Goal: Task Accomplishment & Management: Manage account settings

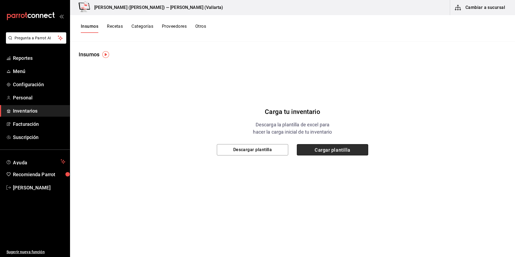
click at [363, 149] on span "Cargar plantilla" at bounding box center [332, 149] width 71 height 11
click at [0, 0] on input "Cargar plantilla" at bounding box center [0, 0] width 0 height 0
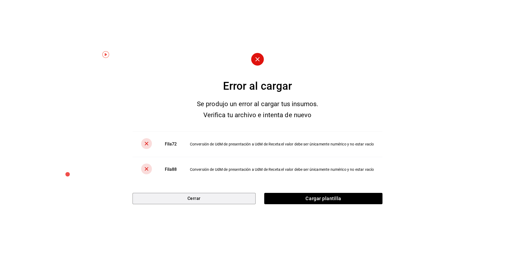
click at [216, 199] on button "Cerrar" at bounding box center [193, 198] width 123 height 11
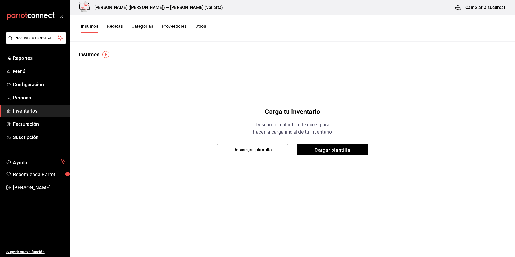
click at [25, 110] on span "Inventarios" at bounding box center [39, 110] width 53 height 7
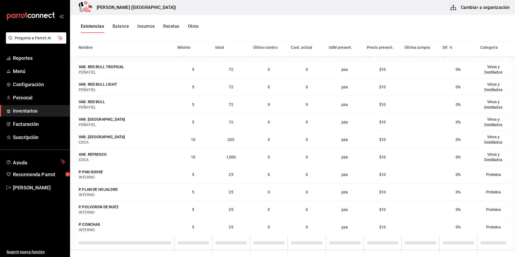
scroll to position [3787, 0]
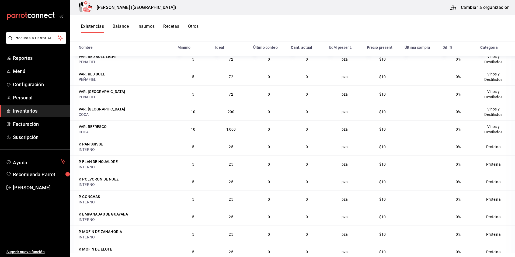
click at [228, 114] on span "200" at bounding box center [231, 112] width 6 height 4
click at [234, 113] on td "200" at bounding box center [231, 112] width 38 height 18
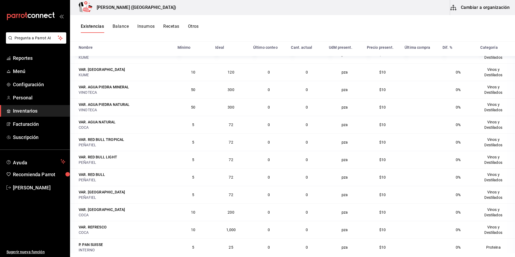
scroll to position [3659, 0]
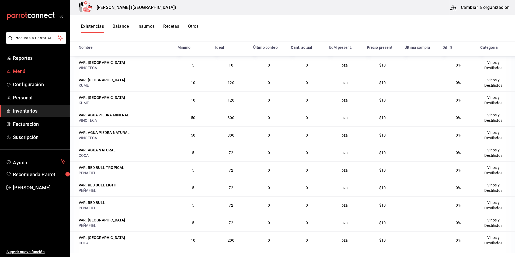
click at [22, 70] on span "Menú" at bounding box center [39, 71] width 53 height 7
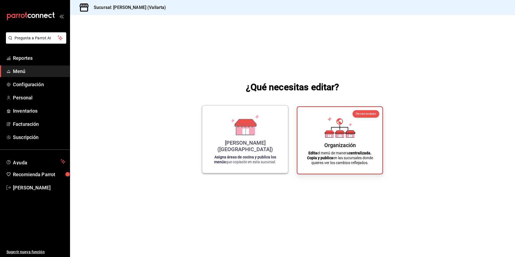
click at [241, 147] on div "Cristina (Vallarta)" at bounding box center [245, 145] width 73 height 13
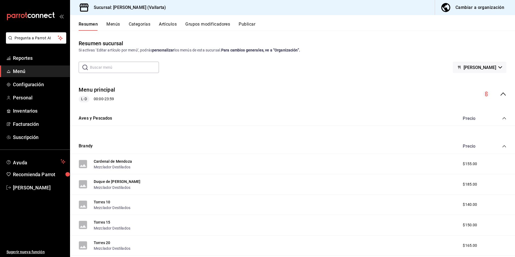
click at [170, 23] on button "Artículos" at bounding box center [168, 26] width 18 height 9
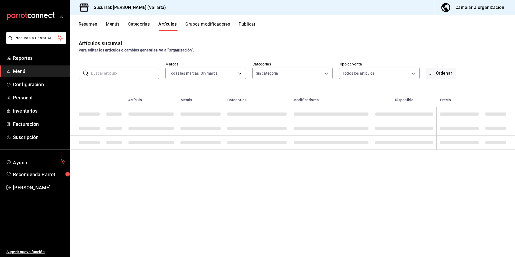
type input "dedade05-fd73-4fc1-b48a-98286d1a7cbf"
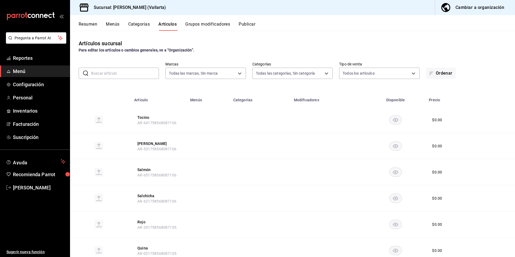
type input "ddeea584-b7b7-4c64-abd4-9dbe24413160,94bc3e91-bac1-4cab-af5d-7d085d9bac7d,85d50…"
click at [454, 7] on button "Cambiar a organización" at bounding box center [473, 7] width 76 height 15
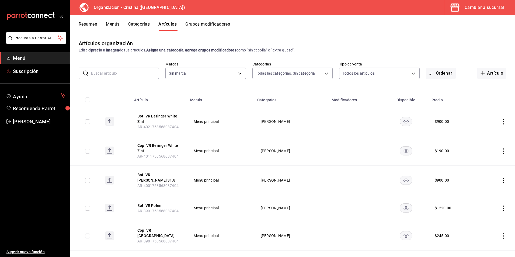
type input "40ee2f72-6915-4037-a5ec-65aec302ef5d,c43c6c56-ab22-4748-903a-778ac949f8a0,b688f…"
type input "31d0bbe4-7c51-43f0-8445-666cf6a0e085"
click at [474, 5] on div "Cambiar a sucursal" at bounding box center [484, 8] width 40 height 8
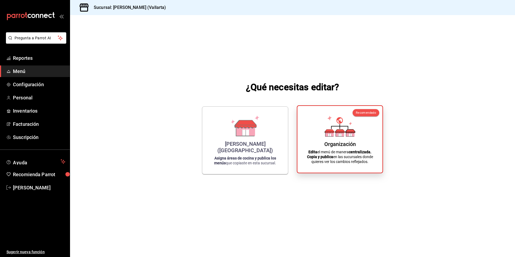
click at [327, 124] on icon at bounding box center [339, 126] width 31 height 21
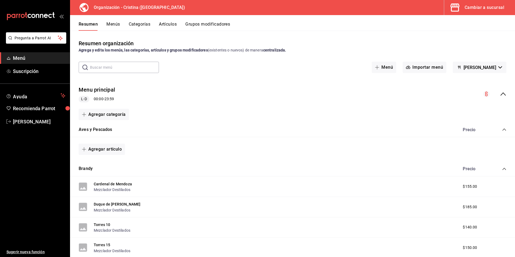
click at [489, 6] on div "Cambiar a sucursal" at bounding box center [484, 8] width 40 height 8
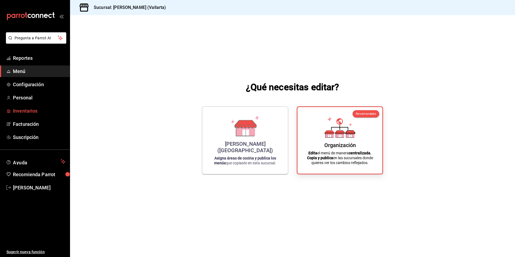
click at [31, 112] on span "Inventarios" at bounding box center [39, 110] width 53 height 7
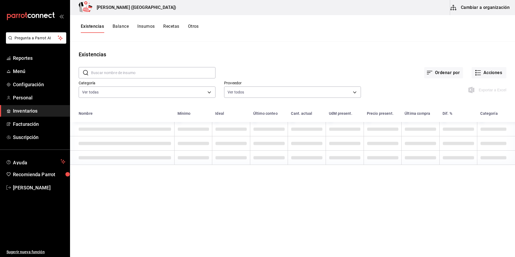
click at [494, 5] on button "Cambiar a organización" at bounding box center [480, 7] width 61 height 15
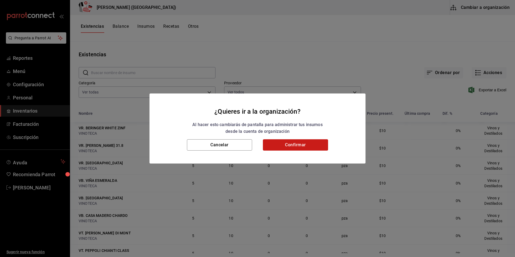
click at [295, 146] on button "Confirmar" at bounding box center [295, 144] width 65 height 11
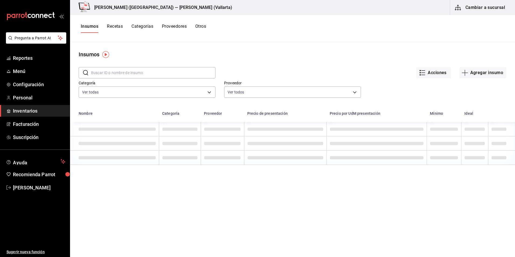
click at [116, 27] on button "Recetas" at bounding box center [115, 28] width 16 height 9
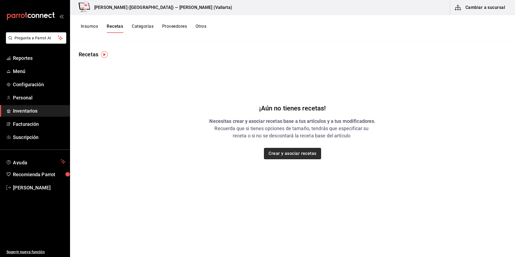
click at [297, 155] on button "Crear y asociar recetas" at bounding box center [292, 153] width 57 height 11
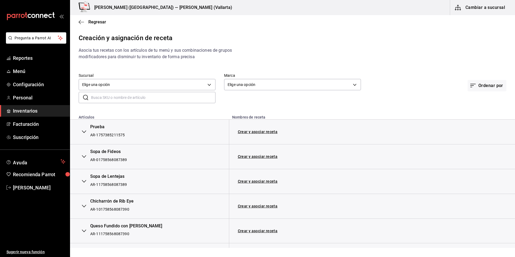
click at [88, 130] on button "button" at bounding box center [84, 132] width 11 height 12
click at [81, 157] on button "button" at bounding box center [84, 157] width 11 height 12
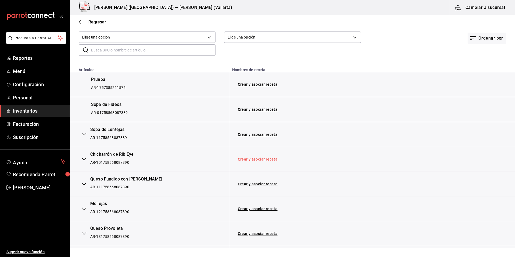
scroll to position [54, 0]
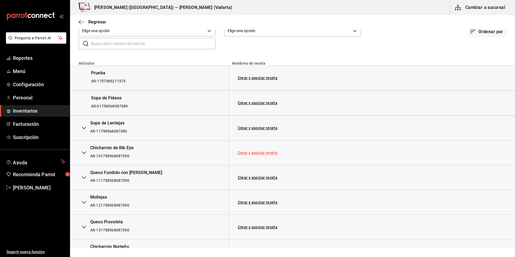
click at [257, 152] on link "Crear y asociar receta" at bounding box center [258, 153] width 40 height 4
click at [84, 153] on icon "button" at bounding box center [84, 152] width 4 height 3
click at [105, 154] on div "AR-101758568087390" at bounding box center [112, 155] width 43 height 5
click at [108, 148] on div "Chicharrón de Rib Eye" at bounding box center [112, 148] width 43 height 6
click at [254, 152] on link "Receta Chicharrón de Rib Eye" at bounding box center [264, 153] width 53 height 4
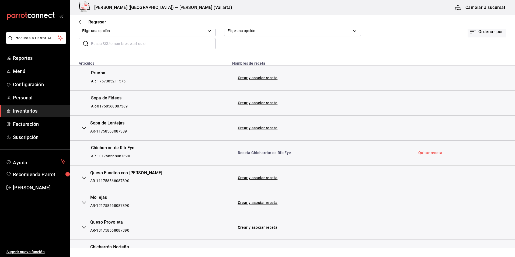
click at [431, 152] on link "Quitar receta" at bounding box center [430, 153] width 24 height 4
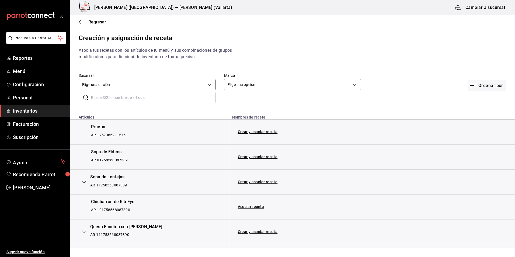
click at [207, 82] on body "Pregunta a Parrot AI Reportes Menú Configuración Personal Inventarios Facturaci…" at bounding box center [257, 124] width 515 height 248
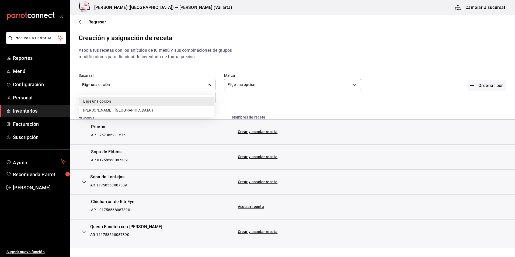
click at [116, 107] on li "Cristina (Vallarta)" at bounding box center [146, 110] width 135 height 9
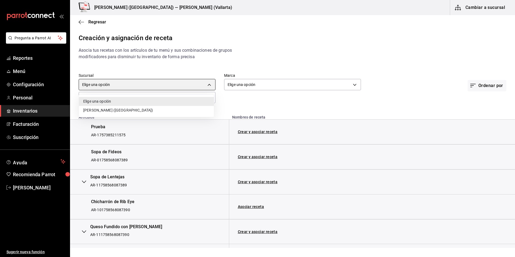
type input "62de7281-fe17-45b6-b0dc-dd819e7ae976"
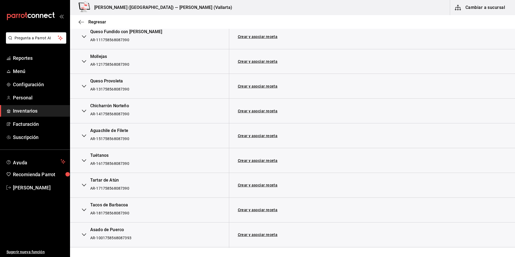
scroll to position [188, 0]
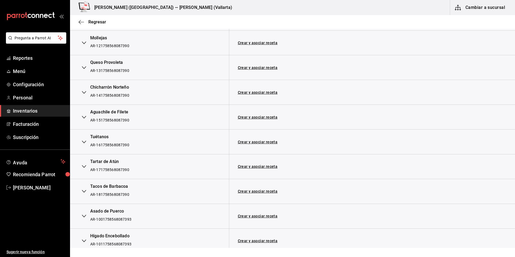
click at [106, 161] on div "Tartar de Atún" at bounding box center [109, 162] width 39 height 6
click at [103, 170] on div "AR-171758568087390" at bounding box center [109, 169] width 39 height 5
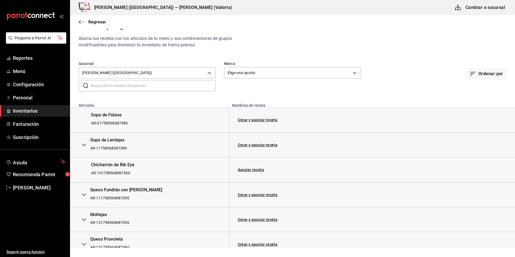
scroll to position [0, 0]
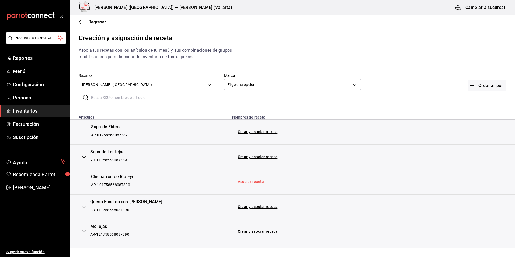
click at [257, 182] on link "Asociar receta" at bounding box center [251, 182] width 26 height 4
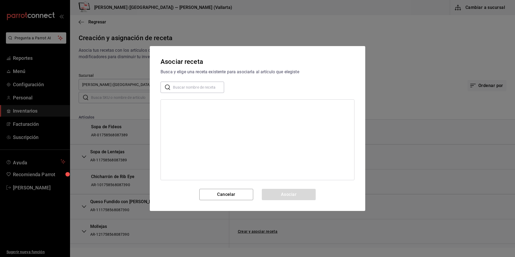
click at [189, 90] on input "text" at bounding box center [198, 87] width 51 height 11
click at [192, 89] on input "text" at bounding box center [198, 87] width 51 height 11
click at [243, 72] on div "Busca y elige una receta existente para asociarla al artículo que elegiste" at bounding box center [257, 72] width 194 height 6
click at [225, 187] on div "Asociar receta Busca y elige una receta existente para asociarla al artículo qu…" at bounding box center [257, 128] width 215 height 165
click at [229, 189] on button "Cancelar" at bounding box center [226, 194] width 54 height 11
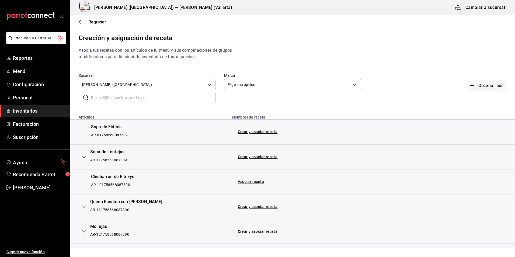
click at [123, 175] on div "Chicharrón de Rib Eye" at bounding box center [112, 177] width 43 height 6
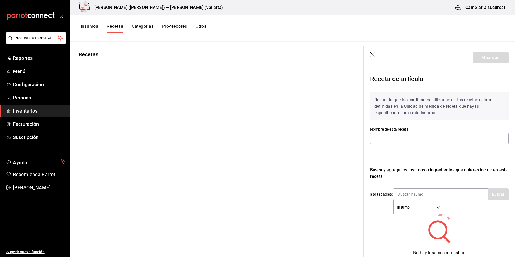
type input "Receta Chicharrón de Rib Eye"
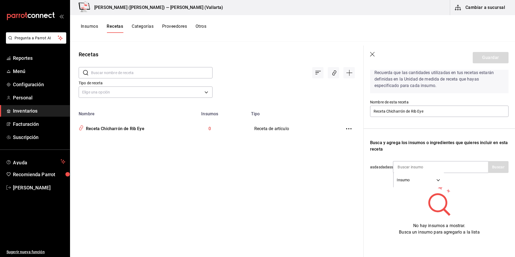
scroll to position [31, 0]
click at [411, 162] on input at bounding box center [420, 166] width 54 height 11
click at [371, 54] on icon "button" at bounding box center [372, 54] width 5 height 5
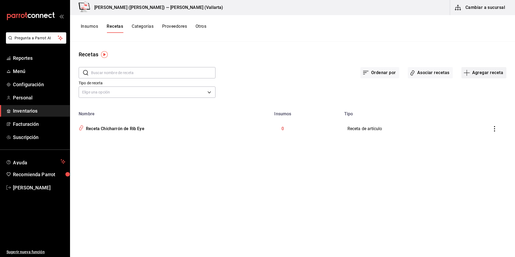
click at [488, 74] on button "Agregar receta" at bounding box center [483, 72] width 45 height 11
click at [118, 127] on div at bounding box center [257, 128] width 515 height 257
click at [119, 127] on div "Receta Chicharrón de Rib Eye" at bounding box center [114, 128] width 61 height 8
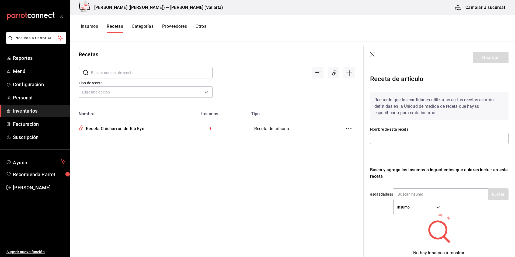
click at [446, 158] on div "Recuerda que las cantidades utilizadas en tus recetas estarán definidas en la U…" at bounding box center [439, 175] width 138 height 174
click at [402, 136] on input "text" at bounding box center [439, 138] width 138 height 11
click at [373, 55] on icon "button" at bounding box center [372, 54] width 5 height 5
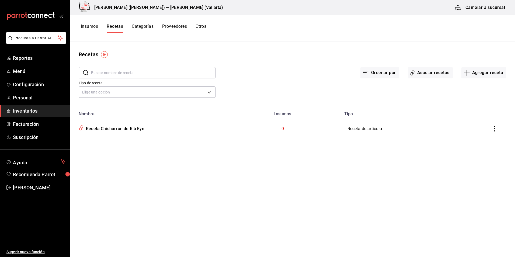
click at [495, 129] on icon "inventoriesTable" at bounding box center [494, 128] width 5 height 5
click at [427, 71] on div at bounding box center [257, 128] width 515 height 257
click at [423, 73] on button "Asociar recetas" at bounding box center [430, 72] width 45 height 11
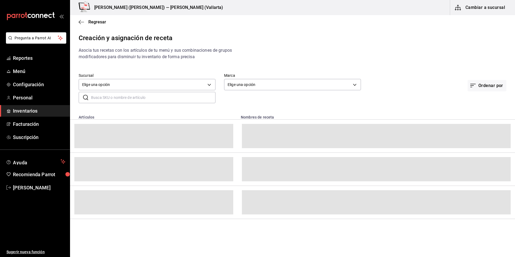
click at [220, 28] on div "Regresar" at bounding box center [292, 22] width 445 height 14
click at [201, 88] on body "Pregunta a Parrot AI Reportes Menú Configuración Personal Inventarios Facturaci…" at bounding box center [257, 124] width 515 height 248
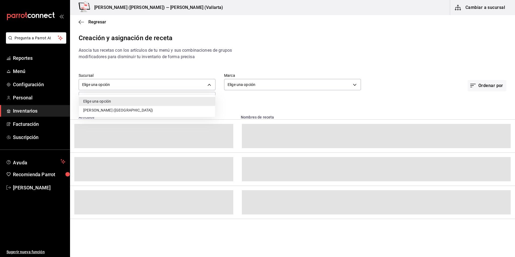
click at [134, 113] on li "[PERSON_NAME] ([GEOGRAPHIC_DATA])" at bounding box center [147, 110] width 136 height 9
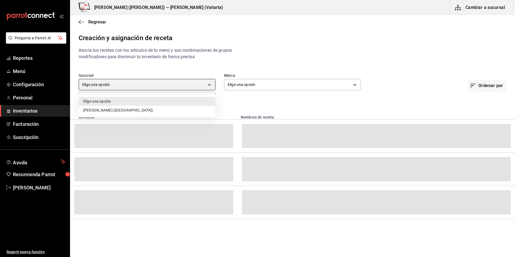
type input "62de7281-fe17-45b6-b0dc-dd819e7ae976"
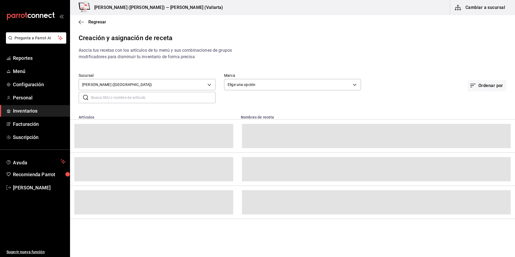
click at [341, 69] on div "Marca Elige una opción default" at bounding box center [287, 77] width 145 height 27
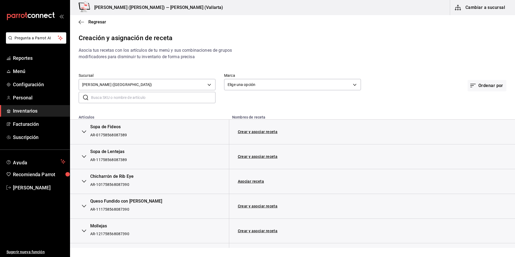
click at [84, 181] on icon "button" at bounding box center [84, 181] width 4 height 4
click at [108, 175] on div "Chicharrón de Rib Eye" at bounding box center [112, 176] width 43 height 6
click at [117, 179] on div "Chicharrón de Rib Eye" at bounding box center [112, 176] width 43 height 6
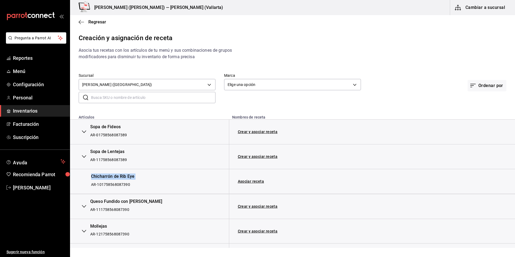
click at [118, 179] on div "Chicharrón de Rib Eye" at bounding box center [112, 176] width 43 height 6
click at [126, 177] on div "Chicharrón de Rib Eye" at bounding box center [112, 176] width 43 height 6
click at [254, 181] on link "Asociar receta" at bounding box center [251, 181] width 26 height 4
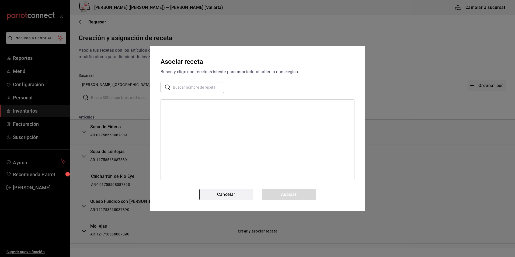
click at [232, 195] on button "Cancelar" at bounding box center [226, 194] width 54 height 11
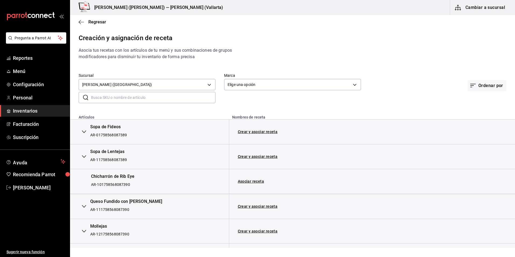
click at [116, 176] on div "Chicharrón de Rib Eye" at bounding box center [112, 176] width 43 height 6
click at [255, 207] on link "Crear y asociar receta" at bounding box center [258, 206] width 40 height 4
click at [255, 207] on link "Receta Queso Fundido con Chistorra" at bounding box center [271, 206] width 66 height 4
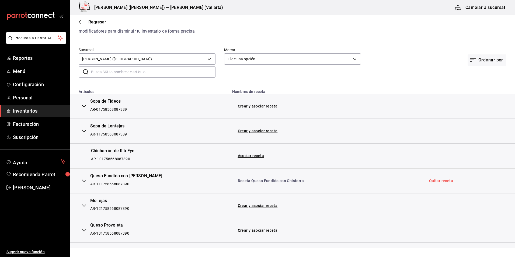
scroll to position [54, 0]
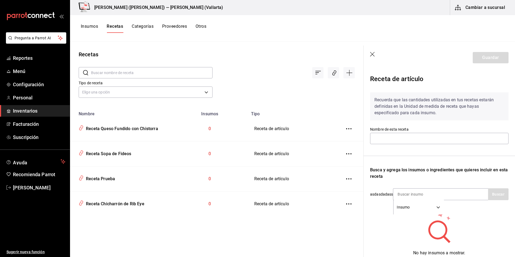
type input "Receta Queso Fundido con Chistorra"
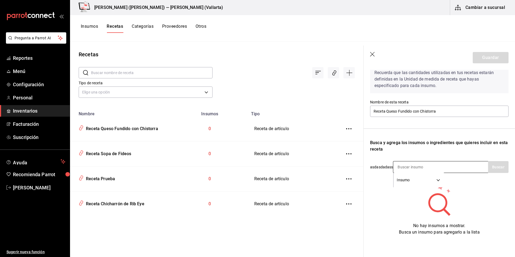
scroll to position [31, 0]
click at [403, 161] on input at bounding box center [420, 166] width 54 height 11
type input "chisto"
click at [491, 167] on button "Buscar" at bounding box center [498, 167] width 20 height 12
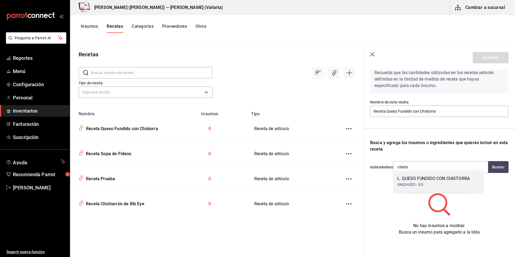
click at [435, 180] on div "L. QUESO FUNDIDO CON CHISTORRA" at bounding box center [433, 178] width 72 height 6
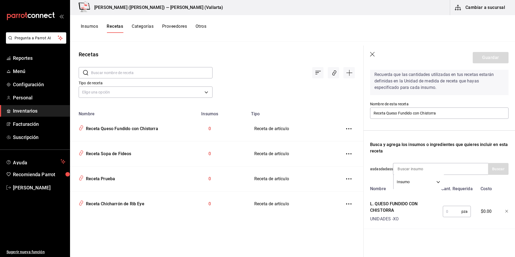
click at [449, 209] on input "text" at bounding box center [452, 211] width 19 height 11
type input "1"
click at [425, 222] on div "Nombre Cant. Requerida Costo L. QUESO FUNDIDO CON CHISTORRA UNIDADES - XO 1 pza…" at bounding box center [439, 206] width 138 height 46
click at [483, 57] on button "Guardar" at bounding box center [491, 57] width 36 height 11
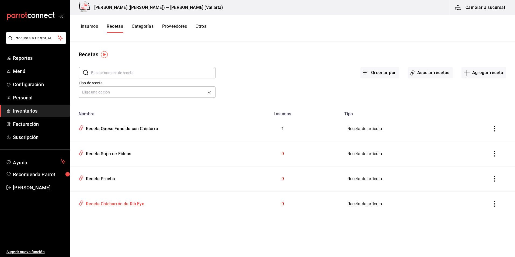
click at [131, 204] on div "Receta Chicharrón de Rib Eye" at bounding box center [114, 203] width 61 height 8
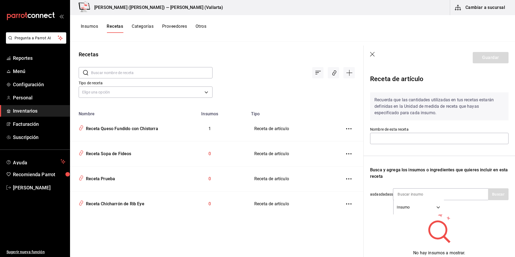
click at [285, 214] on td "Receta de artículo" at bounding box center [292, 203] width 89 height 25
click at [376, 54] on header "Guardar" at bounding box center [438, 58] width 151 height 24
click at [374, 53] on icon "button" at bounding box center [372, 54] width 5 height 5
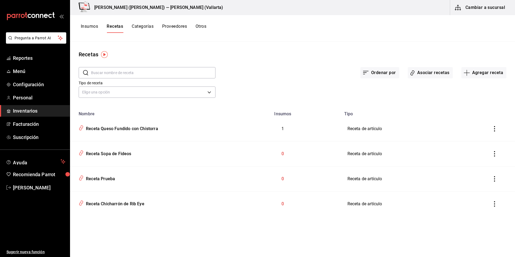
click at [370, 205] on td "Receta de artículo" at bounding box center [408, 203] width 135 height 25
click at [491, 201] on button "inventoriesTable" at bounding box center [494, 204] width 12 height 12
click at [117, 203] on div at bounding box center [257, 128] width 515 height 257
click at [117, 206] on div "Receta Chicharrón de Rib Eye" at bounding box center [114, 203] width 61 height 8
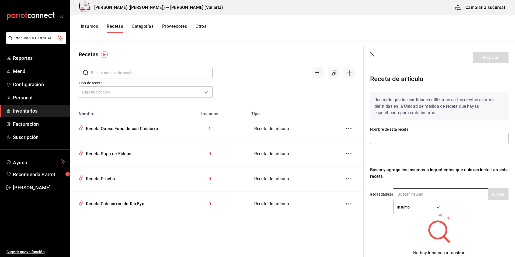
click at [410, 194] on input at bounding box center [420, 193] width 54 height 11
click at [407, 194] on input at bounding box center [420, 193] width 54 height 11
click at [439, 207] on body "Pregunta a Parrot AI Reportes Menú Configuración Personal Inventarios Facturaci…" at bounding box center [257, 126] width 515 height 253
click at [400, 144] on div at bounding box center [257, 128] width 515 height 257
click at [400, 139] on input "text" at bounding box center [439, 138] width 138 height 11
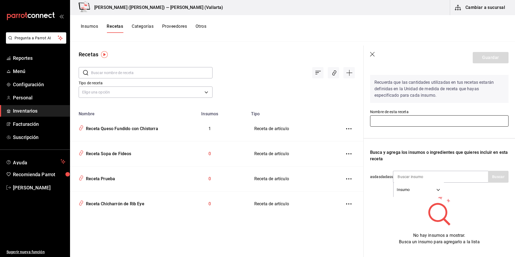
scroll to position [31, 0]
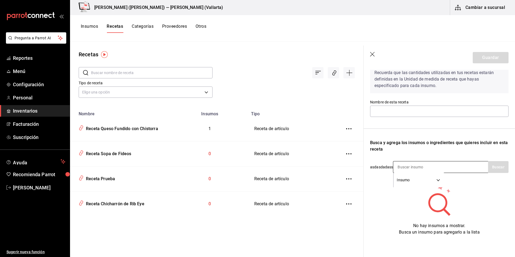
click at [410, 162] on input at bounding box center [420, 166] width 54 height 11
type input "chicha"
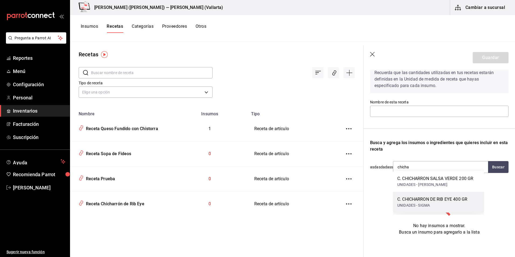
click at [438, 205] on div "UNIDADES - SIGMA" at bounding box center [432, 205] width 70 height 6
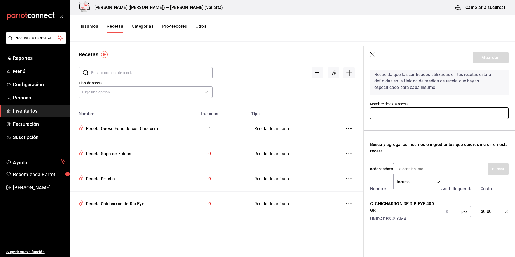
click at [399, 107] on input "text" at bounding box center [439, 112] width 138 height 11
drag, startPoint x: 153, startPoint y: 205, endPoint x: 101, endPoint y: 205, distance: 52.2
click at [101, 205] on div "Receta Chicharrón de Rib Eye" at bounding box center [120, 203] width 89 height 10
type input "Receta Chicharrón de Rib Eye"
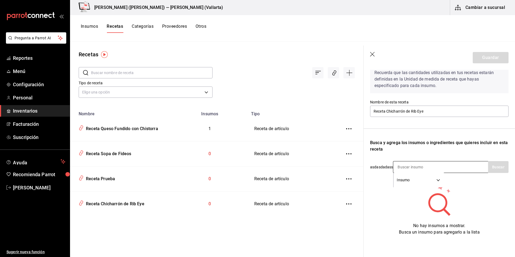
click at [412, 167] on input at bounding box center [420, 166] width 54 height 11
type input "chicha"
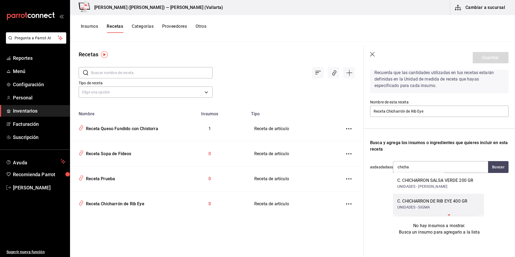
click at [460, 210] on div "C. CHICHARRON DE RIB EYE 400 GR UNIDADES - SIGMA" at bounding box center [438, 204] width 91 height 21
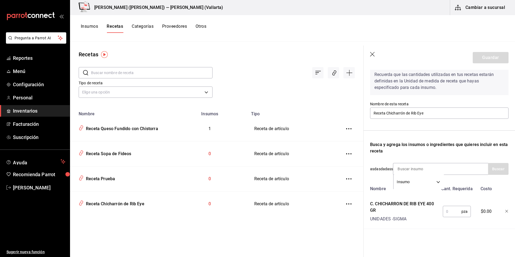
click at [443, 207] on input "text" at bounding box center [452, 211] width 19 height 11
type input "1"
click at [487, 60] on button "Guardar" at bounding box center [491, 57] width 36 height 11
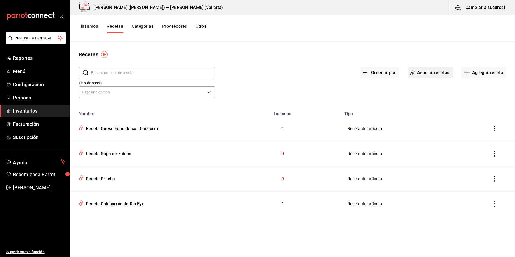
click at [446, 72] on button "Asociar recetas" at bounding box center [430, 72] width 45 height 11
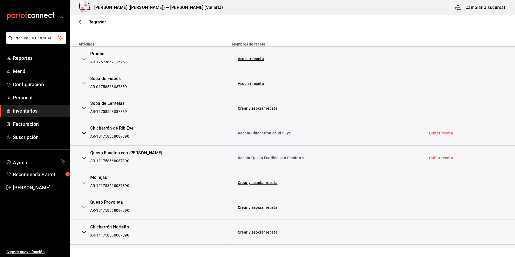
scroll to position [81, 0]
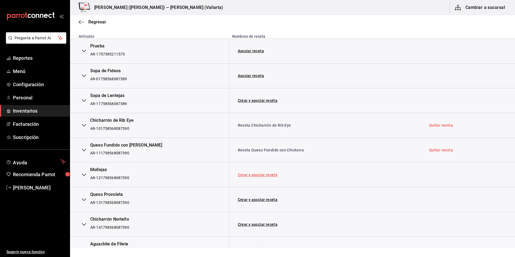
click at [254, 174] on link "Crear y asociar receta" at bounding box center [258, 175] width 40 height 4
click at [250, 174] on link "Receta Mollejas" at bounding box center [252, 175] width 29 height 4
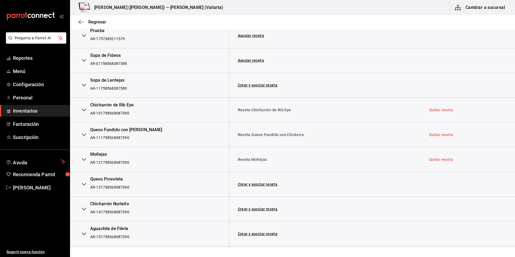
scroll to position [108, 0]
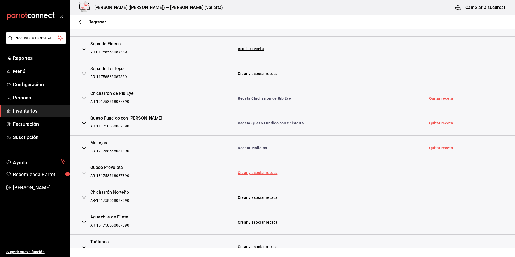
click at [265, 173] on link "Crear y asociar receta" at bounding box center [258, 173] width 40 height 4
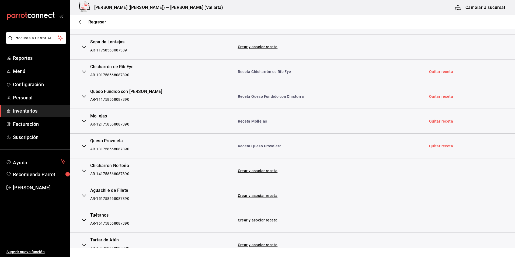
scroll to position [162, 0]
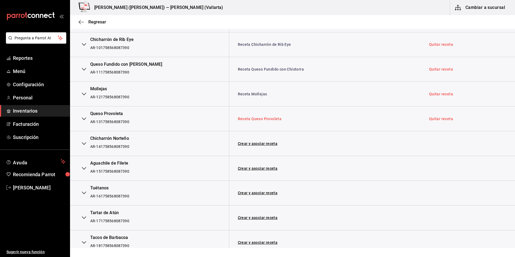
click at [263, 118] on link "Receta Queso Provoleta" at bounding box center [260, 119] width 44 height 4
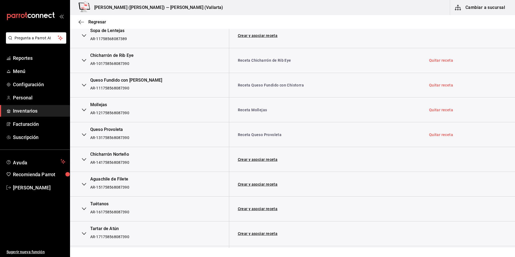
scroll to position [177, 0]
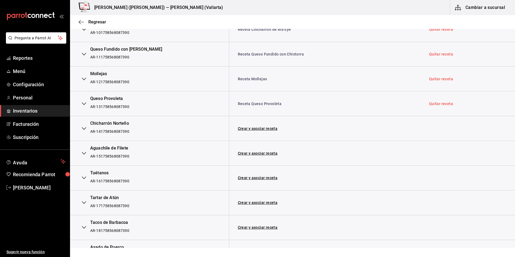
drag, startPoint x: 261, startPoint y: 127, endPoint x: 267, endPoint y: 127, distance: 5.7
click at [261, 127] on link "Crear y asociar receta" at bounding box center [258, 129] width 40 height 4
click at [264, 128] on link "Receta Chicharrón Norteño" at bounding box center [262, 128] width 49 height 4
click at [40, 110] on span "Inventarios" at bounding box center [39, 110] width 53 height 7
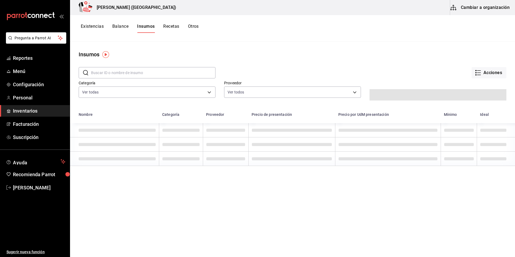
click at [132, 75] on input "text" at bounding box center [153, 72] width 124 height 11
type input "chicha"
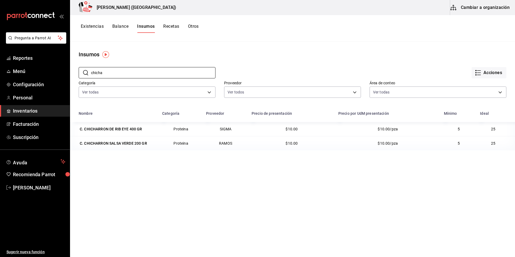
click at [489, 74] on button "Acciones" at bounding box center [488, 72] width 35 height 11
click at [425, 48] on div at bounding box center [257, 128] width 515 height 257
click at [478, 9] on button "Cambiar a organización" at bounding box center [480, 7] width 61 height 15
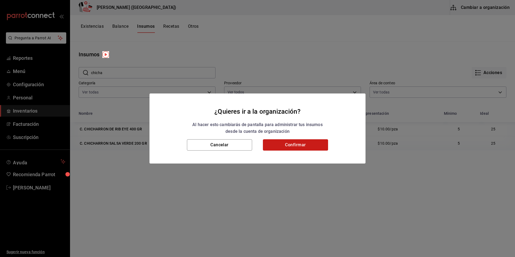
click at [295, 148] on button "Confirmar" at bounding box center [295, 144] width 65 height 11
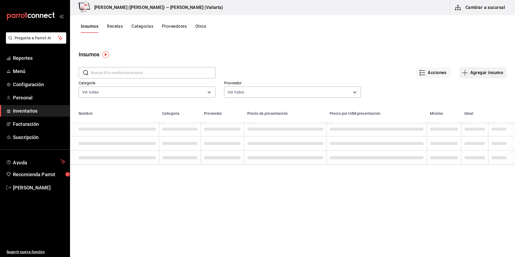
click at [470, 73] on button "Agregar insumo" at bounding box center [482, 72] width 47 height 11
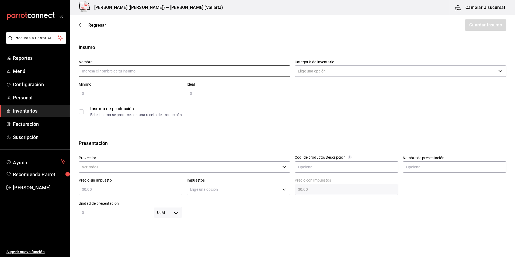
click at [136, 69] on input "text" at bounding box center [185, 70] width 212 height 11
type input "C. CHICHARRON RAMOS"
click at [301, 69] on input "Categoría de inventario" at bounding box center [395, 70] width 201 height 11
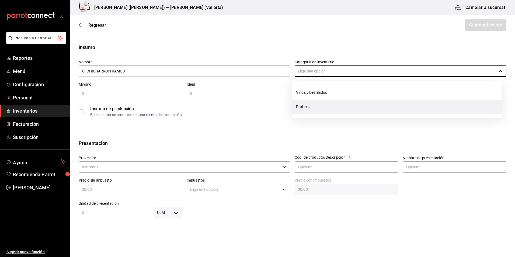
click at [307, 107] on li "Proteina" at bounding box center [397, 107] width 210 height 14
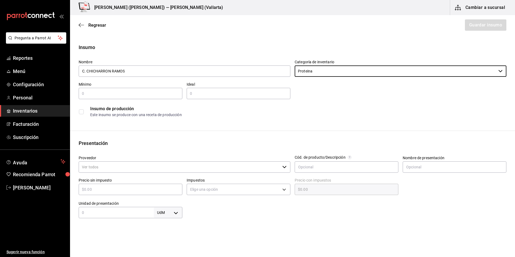
type input "Proteina"
click at [129, 97] on div "​" at bounding box center [131, 93] width 104 height 11
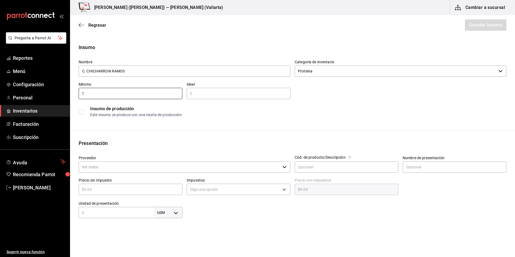
type input "1"
click at [218, 94] on input "text" at bounding box center [239, 93] width 104 height 6
type input "20"
click at [157, 169] on input "Proveedor" at bounding box center [179, 166] width 201 height 11
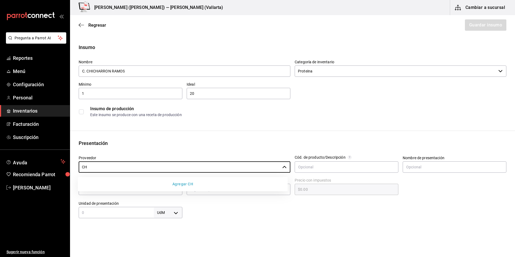
type input "C"
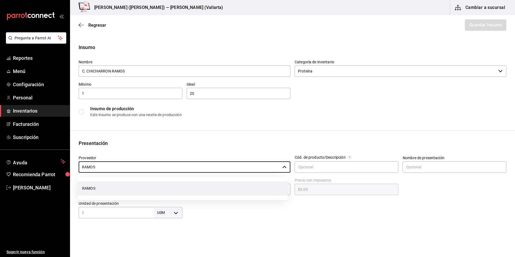
click at [130, 190] on li "RAMOS" at bounding box center [183, 188] width 210 height 14
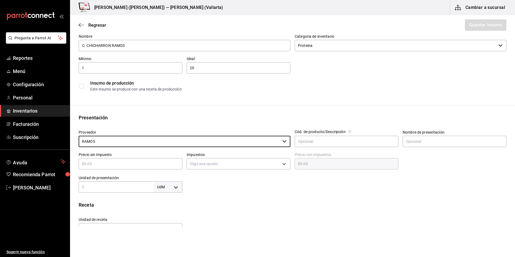
scroll to position [54, 0]
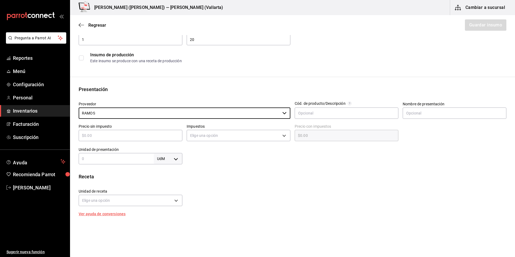
type input "RAMOS"
click at [170, 159] on body "Pregunta a Parrot AI Reportes Menú Configuración Personal Inventarios Facturaci…" at bounding box center [257, 113] width 515 height 226
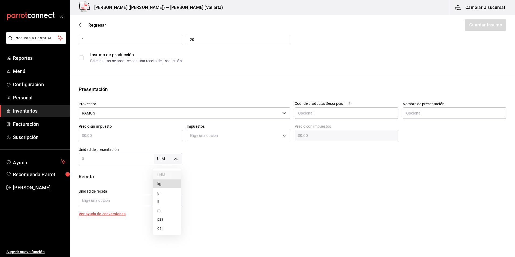
click at [167, 221] on li "pza" at bounding box center [167, 219] width 28 height 9
type input "UNIT"
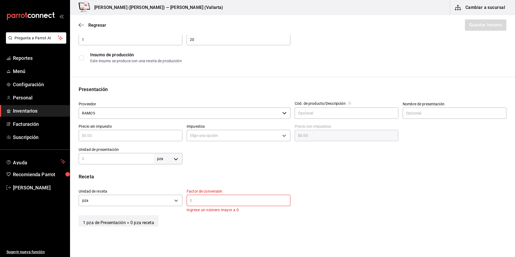
click at [121, 158] on input "text" at bounding box center [116, 158] width 75 height 6
type input "1"
click at [238, 198] on input "text" at bounding box center [239, 200] width 104 height 6
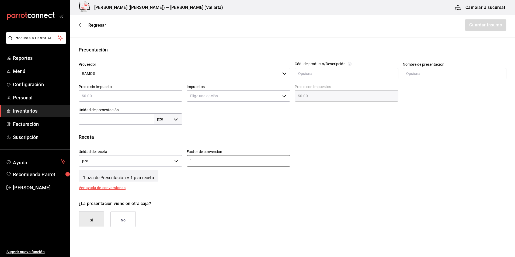
scroll to position [176, 0]
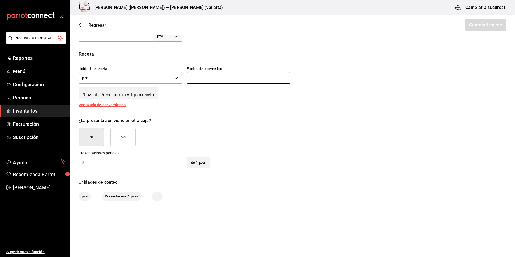
type input "1"
click at [129, 135] on button "No" at bounding box center [122, 137] width 25 height 18
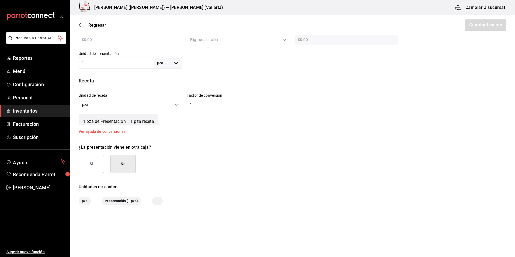
scroll to position [154, 0]
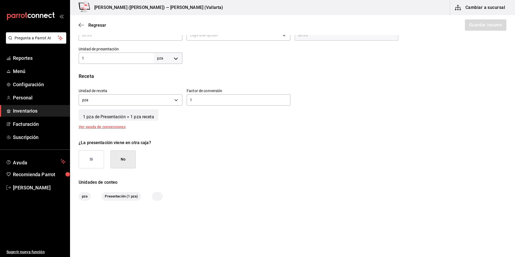
click at [126, 161] on button "No" at bounding box center [122, 159] width 25 height 18
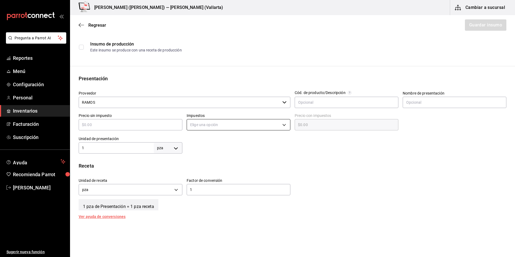
scroll to position [47, 0]
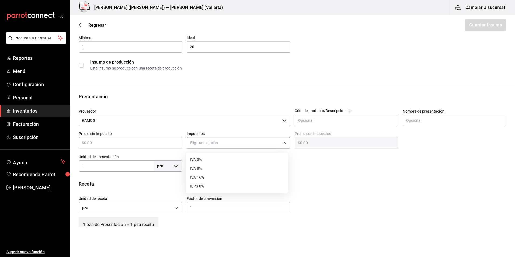
click at [232, 140] on body "Pregunta a Parrot AI Reportes Menú Configuración Personal Inventarios Facturaci…" at bounding box center [257, 113] width 515 height 226
click at [208, 160] on li "IVA 0%" at bounding box center [237, 159] width 102 height 9
type input "IVA_0"
click at [126, 143] on input "text" at bounding box center [131, 142] width 104 height 6
type input "$1"
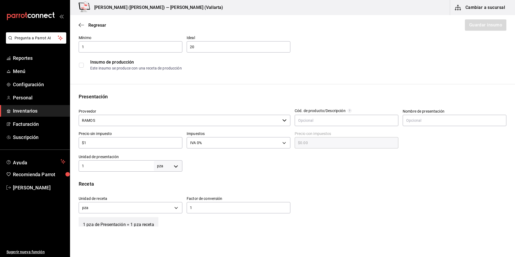
type input "$1.00"
type input "$15"
type input "$15.00"
type input "$15"
click at [228, 174] on div "Insumo Nombre C. CHICHARRON RAMOS Categoría de inventario Proteina ​ Mínimo 1 ​…" at bounding box center [292, 152] width 445 height 311
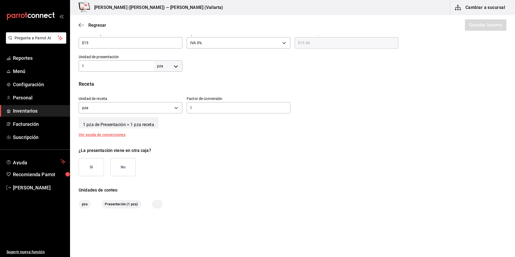
scroll to position [154, 0]
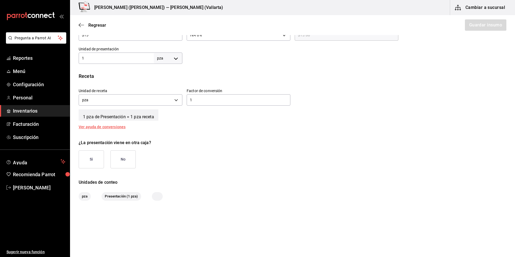
click at [131, 160] on button "No" at bounding box center [122, 159] width 25 height 18
click at [485, 22] on button "Guardar insumo" at bounding box center [485, 24] width 42 height 11
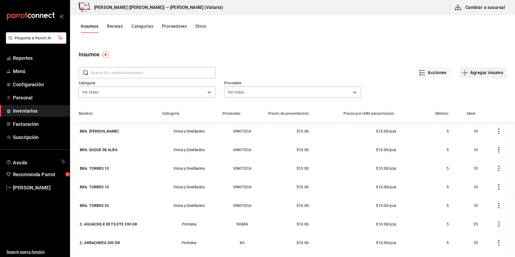
click at [489, 72] on button "Agregar insumo" at bounding box center [482, 72] width 47 height 11
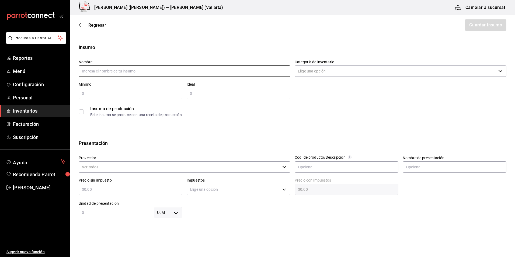
click at [130, 72] on input "text" at bounding box center [185, 70] width 212 height 11
type input "C. TUETANOS"
click at [294, 97] on div "Nombre C. TUETANOS Categoría de inventario ​ Mínimo ​ Ideal ​ Insumo de producc…" at bounding box center [290, 87] width 432 height 65
click at [326, 76] on input "Categoría de inventario" at bounding box center [395, 70] width 201 height 11
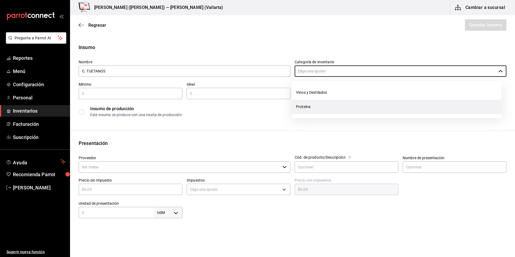
click at [306, 106] on li "Proteina" at bounding box center [397, 107] width 210 height 14
type input "Proteina"
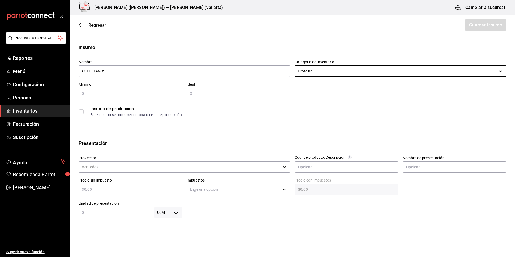
click at [93, 93] on input "text" at bounding box center [131, 93] width 104 height 6
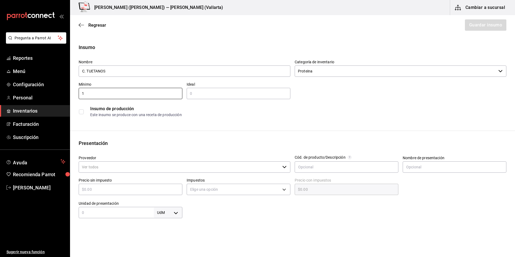
type input "1"
click at [201, 91] on input "text" at bounding box center [239, 93] width 104 height 6
type input "15"
click at [228, 118] on div "Insumo de producción Este insumo se produce con una receta de producción" at bounding box center [293, 111] width 428 height 16
click at [154, 170] on input "Proveedor" at bounding box center [179, 166] width 201 height 11
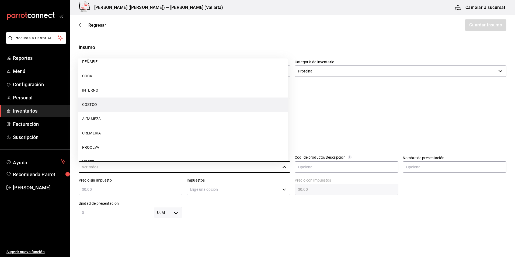
scroll to position [81, 0]
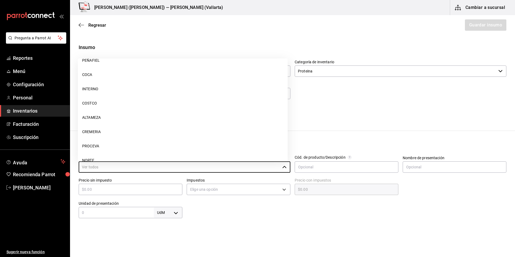
click at [323, 101] on div "Insumo de producción Este insumo se produce con una receta de producción" at bounding box center [290, 109] width 432 height 21
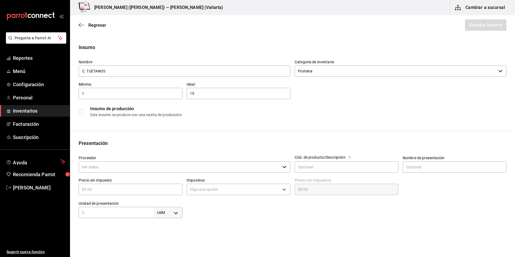
click at [117, 171] on input "Proveedor" at bounding box center [179, 166] width 201 height 11
click at [301, 118] on div "Insumo de producción Este insumo se produce con una receta de producción" at bounding box center [293, 111] width 428 height 16
drag, startPoint x: 117, startPoint y: 173, endPoint x: 116, endPoint y: 167, distance: 5.8
click at [116, 173] on div "Proveedor ​" at bounding box center [185, 164] width 212 height 18
click at [116, 167] on input "Proveedor" at bounding box center [179, 166] width 201 height 11
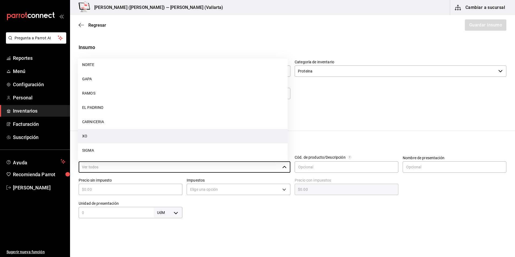
scroll to position [191, 0]
click at [110, 134] on li "SIGMA" at bounding box center [183, 135] width 210 height 14
type input "SIGMA"
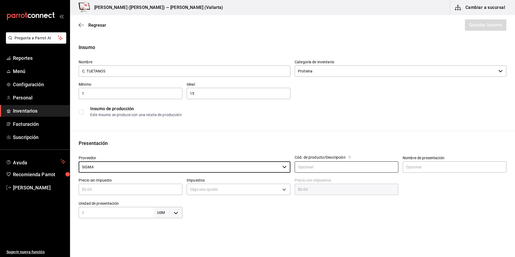
click at [314, 168] on input "text" at bounding box center [347, 166] width 104 height 11
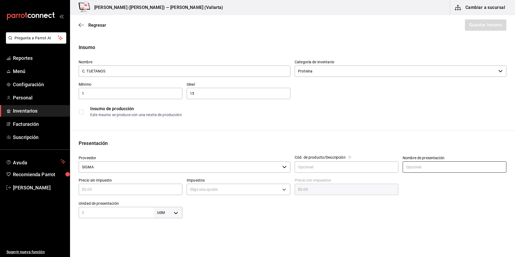
click at [421, 167] on input "text" at bounding box center [455, 166] width 104 height 11
click at [132, 190] on input "text" at bounding box center [131, 189] width 104 height 6
type input "$1"
type input "$1.00"
type input "$10"
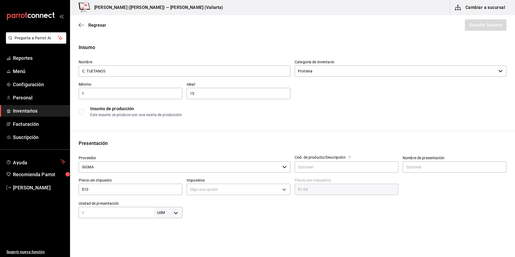
type input "$10.00"
type input "$10"
click at [237, 195] on body "Pregunta a Parrot AI Reportes Menú Configuración Personal Inventarios Facturaci…" at bounding box center [257, 113] width 515 height 226
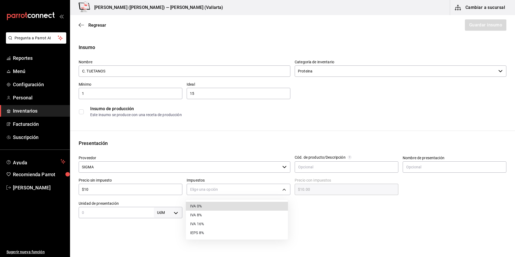
click at [206, 206] on li "IVA 0%" at bounding box center [237, 206] width 102 height 9
type input "IVA_0"
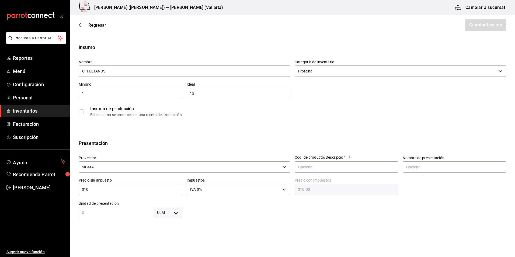
click at [137, 214] on input "text" at bounding box center [116, 212] width 75 height 6
type input "1"
click at [172, 215] on body "Pregunta a Parrot AI Reportes Menú Configuración Personal Inventarios Facturaci…" at bounding box center [257, 113] width 515 height 226
click at [164, 241] on li "pza" at bounding box center [167, 241] width 28 height 9
type input "UNIT"
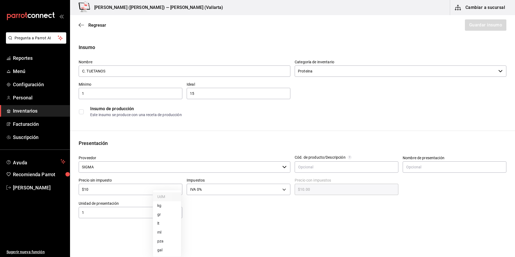
type input "UNIT"
click at [206, 219] on div "Insumo Nombre C. TUETANOS Categoría de inventario Proteina ​ Mínimo 1 ​ Ideal 1…" at bounding box center [292, 213] width 445 height 339
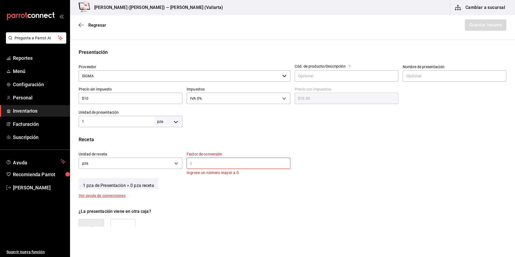
scroll to position [108, 0]
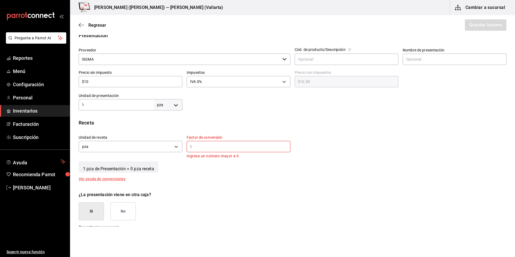
click at [202, 148] on input "text" at bounding box center [239, 146] width 104 height 6
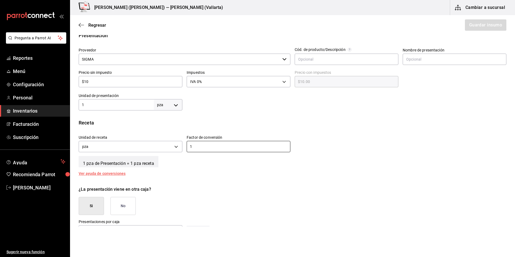
type input "1"
drag, startPoint x: 205, startPoint y: 171, endPoint x: 205, endPoint y: 176, distance: 4.8
click at [205, 174] on div "Receta Unidad de receta pza UNIT Factor de conversión 1 ​ 1 pza de Presentación…" at bounding box center [292, 147] width 445 height 56
click at [125, 209] on button "No" at bounding box center [122, 206] width 25 height 18
click at [476, 26] on button "Guardar insumo" at bounding box center [485, 24] width 42 height 11
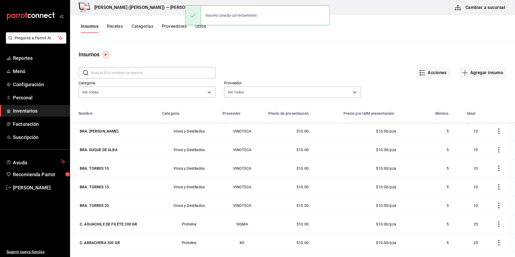
click at [177, 26] on button "Proveedores" at bounding box center [174, 28] width 25 height 9
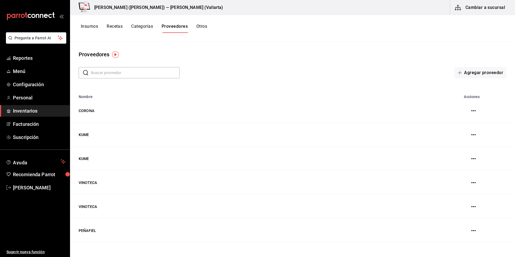
click at [471, 158] on icon "button" at bounding box center [473, 158] width 4 height 4
click at [450, 159] on span "Eliminar" at bounding box center [449, 159] width 14 height 4
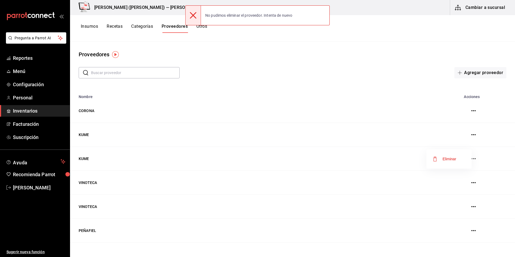
click at [468, 134] on div at bounding box center [257, 128] width 515 height 257
click at [471, 134] on icon "button" at bounding box center [473, 134] width 4 height 4
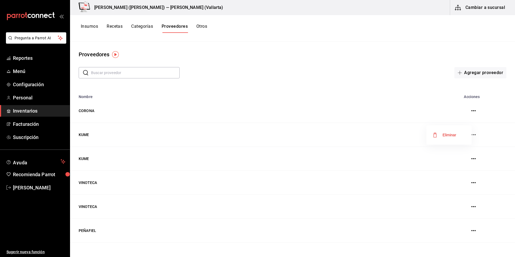
click at [446, 138] on span "Eliminar" at bounding box center [444, 135] width 23 height 6
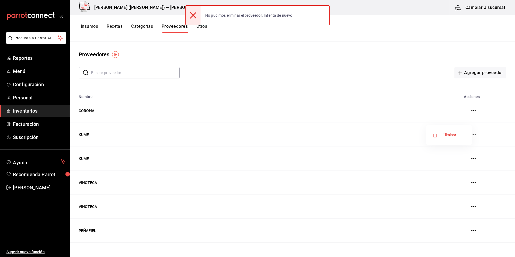
click at [217, 115] on div at bounding box center [257, 128] width 515 height 257
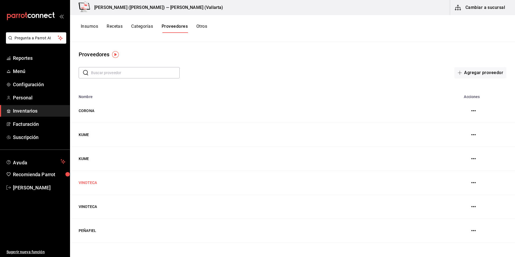
click at [92, 183] on td "VINOTECA" at bounding box center [252, 183] width 364 height 24
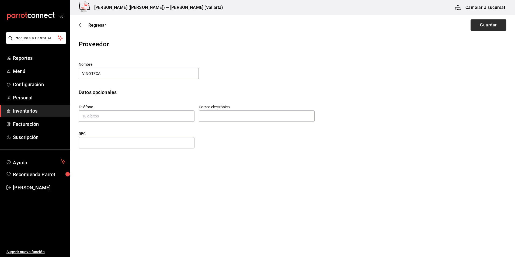
type input "VINOTECA"
click at [488, 25] on button "Guardar" at bounding box center [488, 24] width 36 height 11
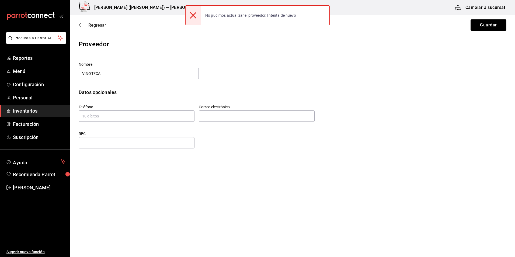
click at [83, 24] on icon "button" at bounding box center [81, 25] width 5 height 5
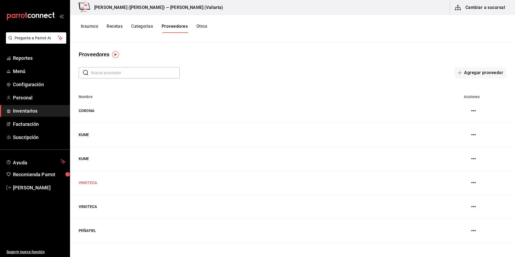
click at [96, 184] on td "VINOTECA" at bounding box center [252, 183] width 364 height 24
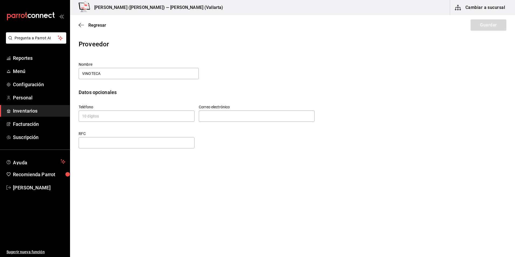
drag, startPoint x: 78, startPoint y: 23, endPoint x: 81, endPoint y: 33, distance: 11.1
click at [78, 22] on div "Regresar Guardar" at bounding box center [292, 25] width 445 height 20
click at [79, 23] on icon "button" at bounding box center [81, 25] width 5 height 5
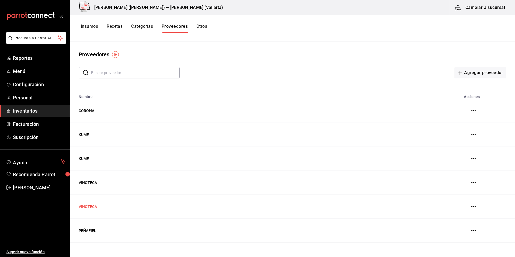
click at [90, 208] on td "VINOTECA" at bounding box center [252, 207] width 364 height 24
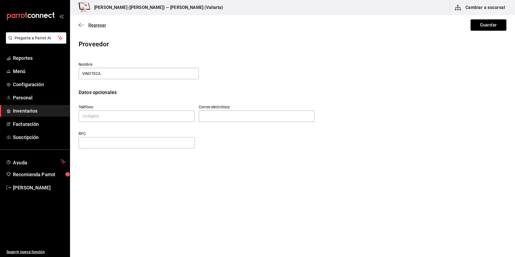
click at [81, 25] on icon "button" at bounding box center [81, 25] width 5 height 5
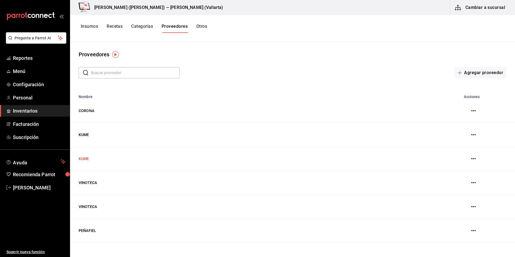
click at [85, 159] on td "KUME" at bounding box center [252, 159] width 364 height 24
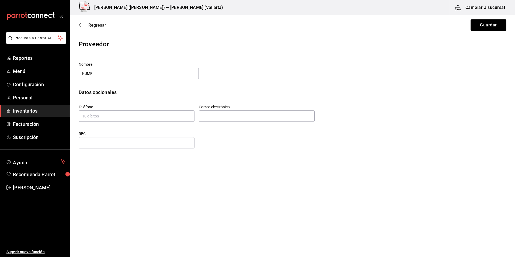
click at [82, 27] on span "Regresar" at bounding box center [92, 25] width 27 height 5
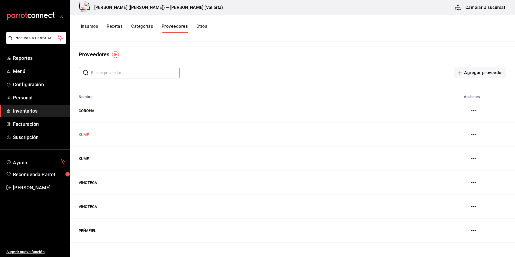
click at [86, 136] on td "KUME" at bounding box center [252, 135] width 364 height 24
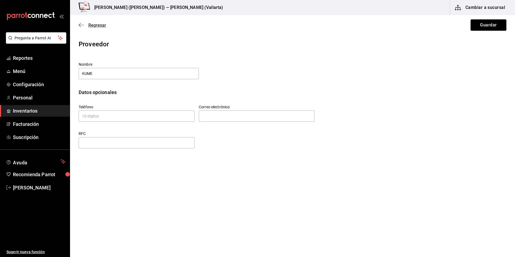
click at [81, 26] on icon "button" at bounding box center [81, 25] width 5 height 5
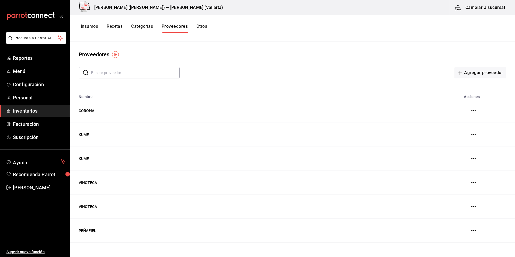
click at [471, 135] on icon "button" at bounding box center [473, 134] width 4 height 1
click at [85, 135] on div at bounding box center [257, 128] width 515 height 257
click at [83, 135] on td "KUME" at bounding box center [252, 135] width 364 height 24
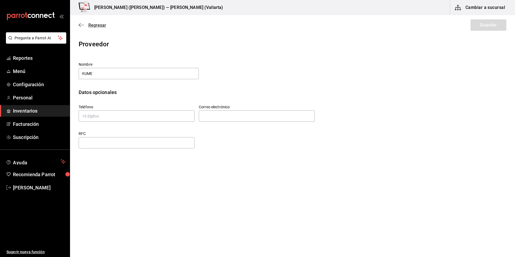
click at [81, 25] on icon "button" at bounding box center [81, 25] width 5 height 5
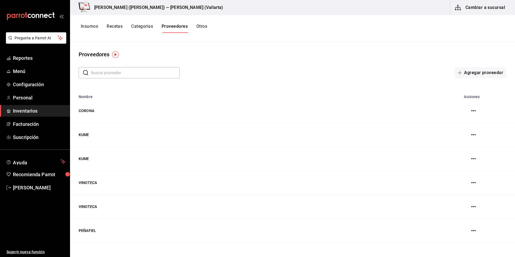
drag, startPoint x: 83, startPoint y: 135, endPoint x: 466, endPoint y: 134, distance: 382.6
click at [468, 134] on button "button" at bounding box center [473, 134] width 11 height 11
click at [471, 135] on icon "button" at bounding box center [473, 134] width 4 height 1
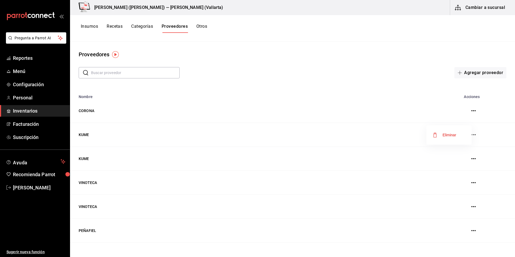
click at [448, 135] on span "Eliminar" at bounding box center [449, 135] width 14 height 4
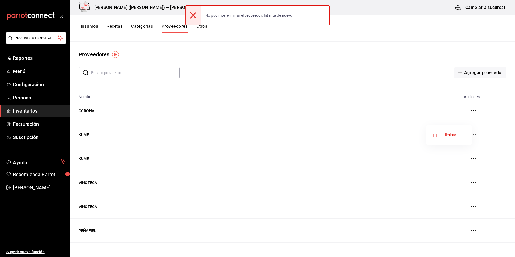
click at [113, 74] on div at bounding box center [257, 128] width 515 height 257
click at [113, 74] on input "text" at bounding box center [135, 72] width 89 height 11
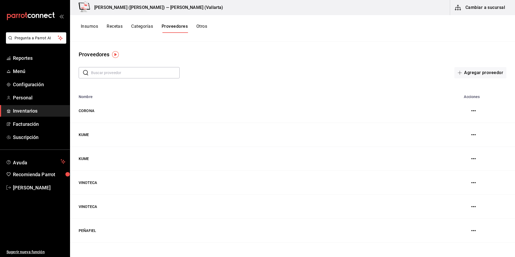
click at [106, 75] on input "text" at bounding box center [135, 72] width 89 height 11
click at [89, 27] on button "Insumos" at bounding box center [89, 28] width 17 height 9
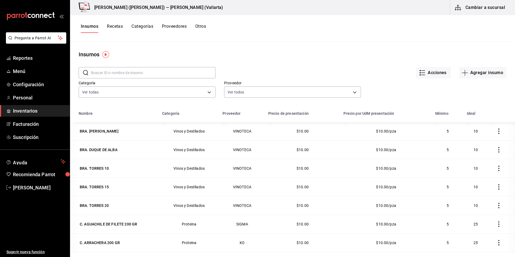
click at [247, 132] on td "VINOTECA" at bounding box center [242, 131] width 46 height 18
click at [142, 74] on input "text" at bounding box center [153, 72] width 124 height 11
click at [141, 95] on body "Pregunta a Parrot AI Reportes Menú Configuración Personal Inventarios Facturaci…" at bounding box center [257, 126] width 515 height 253
click at [87, 114] on li "Ver todo" at bounding box center [146, 111] width 135 height 14
checkbox input "false"
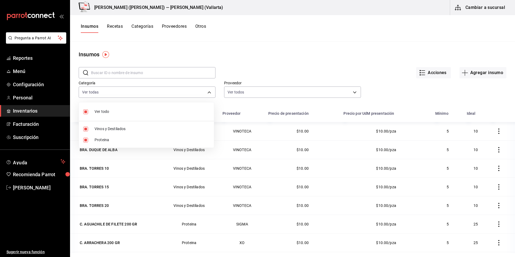
checkbox input "false"
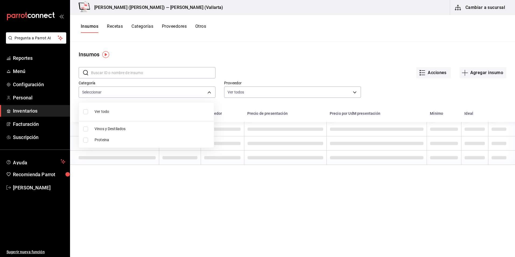
click at [87, 130] on input "checkbox" at bounding box center [85, 129] width 5 height 5
checkbox input "true"
type input "e4e3f451-8d68-4e11-b434-dd61bc22b2ad"
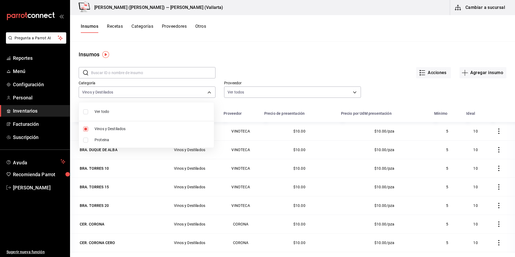
click at [357, 59] on div at bounding box center [257, 128] width 515 height 257
click at [496, 130] on icon "button" at bounding box center [498, 130] width 5 height 5
click at [251, 62] on div at bounding box center [257, 128] width 515 height 257
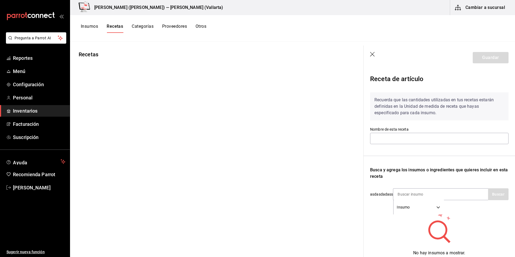
type input "Receta Mollejas"
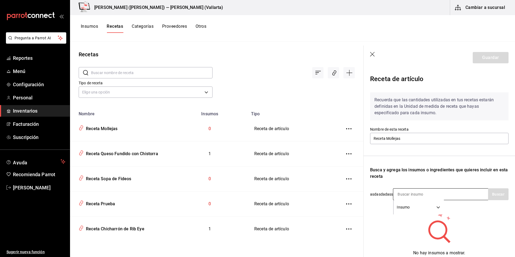
click at [412, 193] on input at bounding box center [420, 193] width 54 height 11
type input "mollejas"
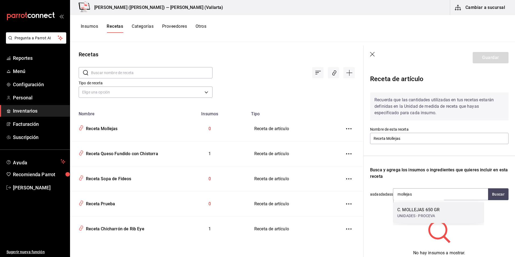
click at [436, 209] on div "C. MOLLEJAS 650 GR" at bounding box center [418, 210] width 42 height 6
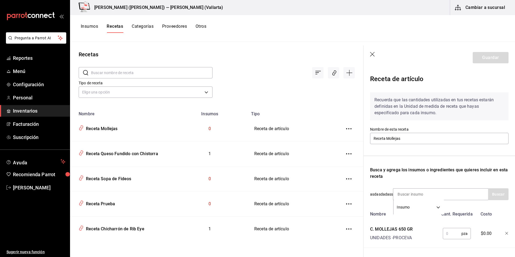
click at [448, 234] on input "text" at bounding box center [452, 233] width 19 height 11
type input "1"
click at [492, 58] on button "Guardar" at bounding box center [491, 57] width 36 height 11
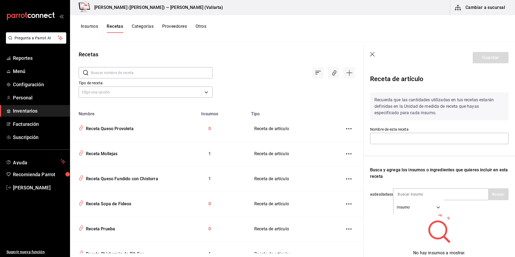
type input "Receta Queso Provoleta"
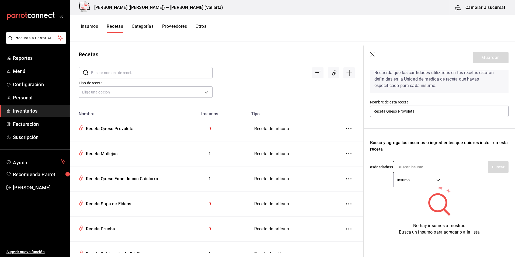
click at [418, 161] on input at bounding box center [420, 166] width 54 height 11
type input "provo"
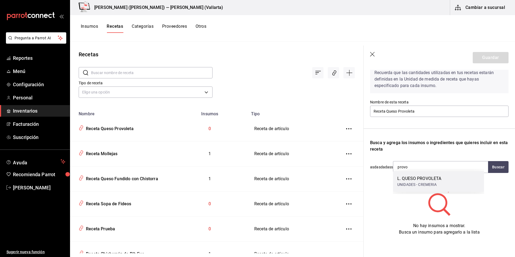
click at [440, 179] on div "L. QUESO PROVOLETA" at bounding box center [419, 178] width 44 height 6
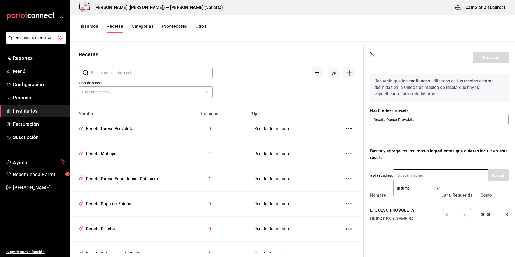
scroll to position [23, 0]
click at [447, 211] on input "text" at bounding box center [452, 214] width 19 height 11
type input "1"
click at [488, 56] on button "Guardar" at bounding box center [491, 57] width 36 height 11
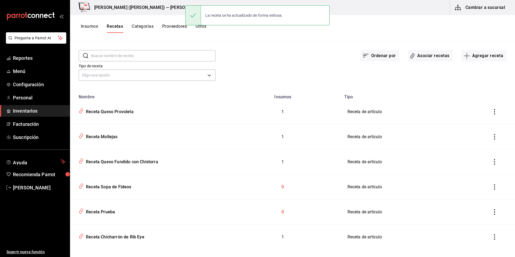
scroll to position [24, 0]
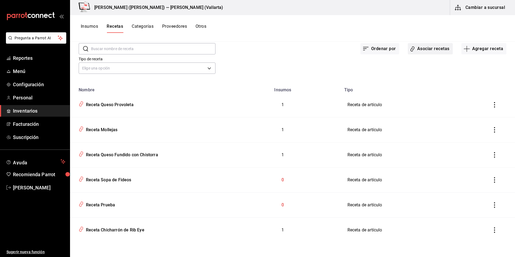
click at [433, 48] on button "Asociar recetas" at bounding box center [430, 48] width 45 height 11
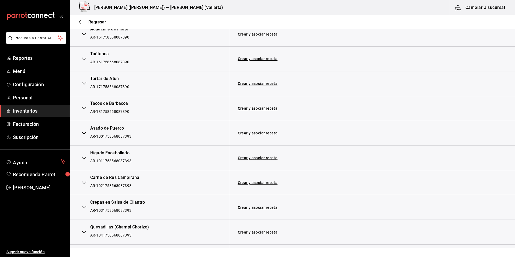
scroll to position [296, 0]
click at [246, 131] on link "Crear y asociar receta" at bounding box center [258, 133] width 40 height 4
click at [255, 130] on link "Receta Asado de Puerco" at bounding box center [260, 132] width 44 height 4
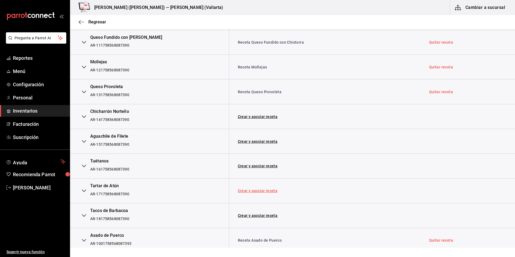
scroll to position [162, 0]
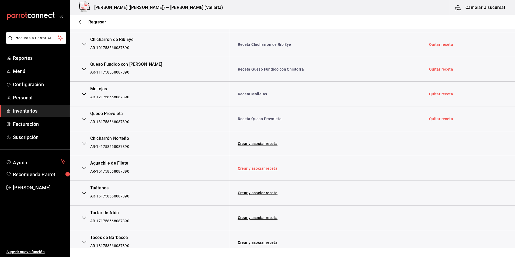
click at [263, 169] on link "Crear y asociar receta" at bounding box center [258, 168] width 40 height 4
click at [259, 167] on link "Receta Aguachile de Filete" at bounding box center [262, 168] width 49 height 4
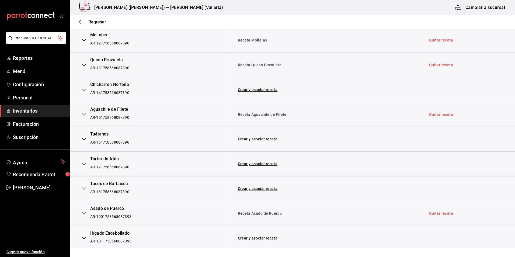
scroll to position [242, 0]
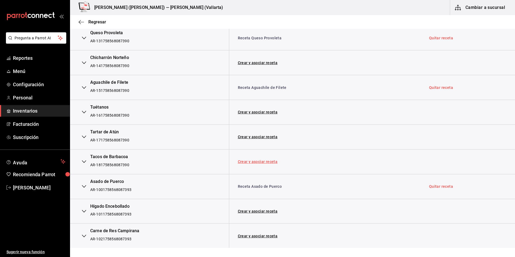
click at [255, 162] on link "Crear y asociar receta" at bounding box center [258, 162] width 40 height 4
click at [279, 161] on link "Receta Tacos de Barbacoa" at bounding box center [262, 161] width 48 height 4
click at [258, 113] on link "Crear y asociar receta" at bounding box center [258, 112] width 40 height 4
click at [250, 111] on link "Receta Tuétanos" at bounding box center [253, 112] width 31 height 4
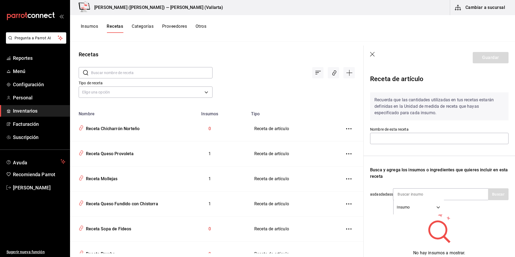
type input "Receta Chicharrón Norteño"
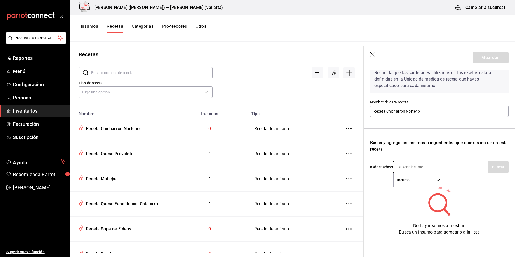
click at [439, 164] on input at bounding box center [420, 166] width 54 height 11
type input "chicha"
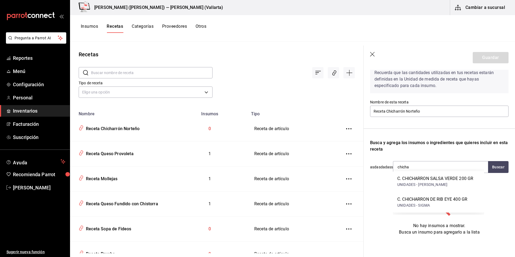
drag, startPoint x: 430, startPoint y: 160, endPoint x: 295, endPoint y: 156, distance: 135.0
click at [295, 156] on div "Recetas ​ ​ Tipo de receta Elige una opción default Nombre Insumos Tipo Receta …" at bounding box center [292, 147] width 445 height 211
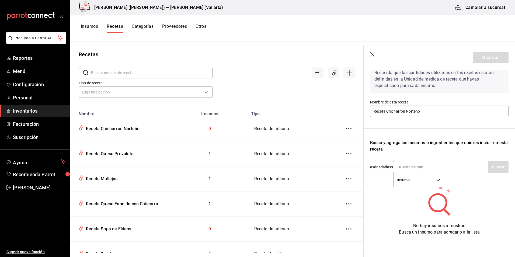
click at [247, 34] on div "Insumos Recetas Categorías Proveedores Otros" at bounding box center [292, 28] width 445 height 27
click at [419, 166] on input at bounding box center [420, 166] width 54 height 11
type input "CHICHA"
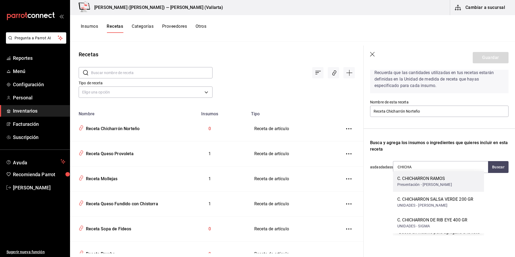
click at [442, 176] on div "C. CHICHARRON RAMOS" at bounding box center [424, 178] width 55 height 6
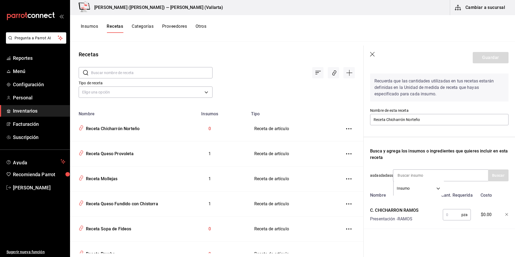
scroll to position [23, 0]
click at [450, 211] on input "text" at bounding box center [452, 214] width 19 height 11
type input "1"
click at [479, 59] on button "Guardar" at bounding box center [491, 57] width 36 height 11
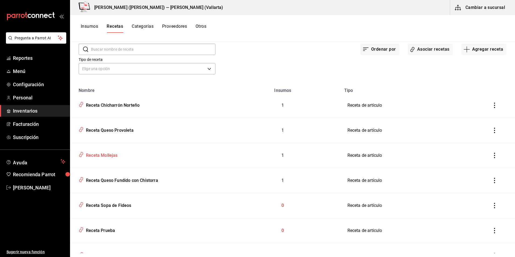
scroll to position [49, 0]
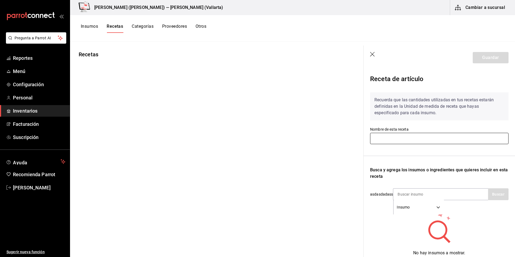
type input "Receta Asado de Puerco"
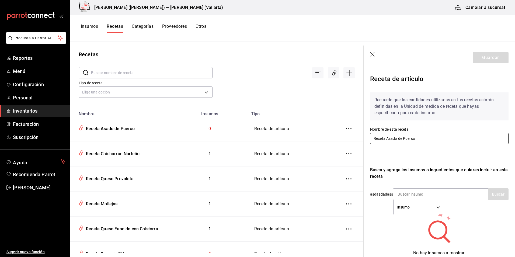
click at [407, 137] on input "Receta Asado de Puerco" at bounding box center [439, 138] width 138 height 11
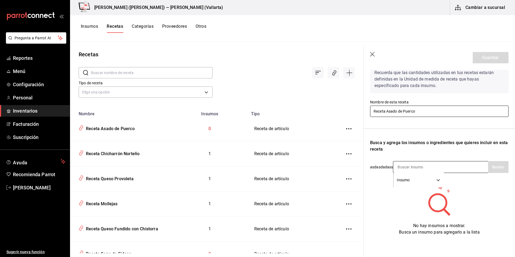
scroll to position [31, 0]
click at [419, 161] on input at bounding box center [420, 166] width 54 height 11
type input "ASADO"
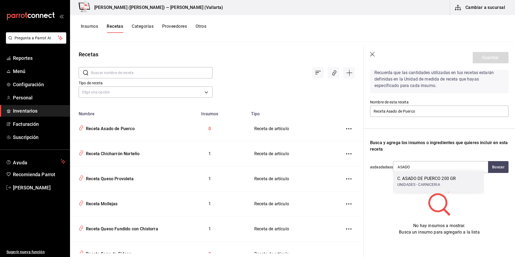
click at [434, 182] on div "UNIDADES - CARNICERIA" at bounding box center [426, 185] width 58 height 6
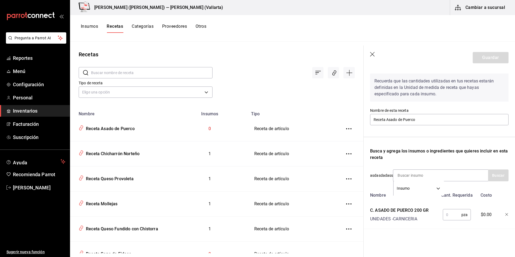
click at [448, 212] on input "text" at bounding box center [452, 214] width 19 height 11
type input "1"
click at [488, 55] on button "Guardar" at bounding box center [491, 57] width 36 height 11
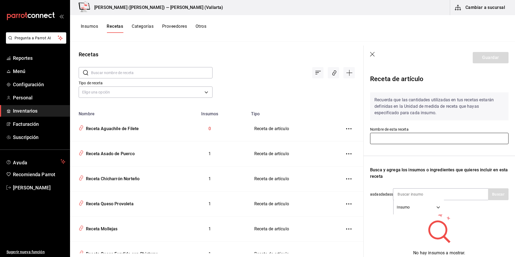
type input "Receta Aguachile de Filete"
click at [410, 140] on input "Receta Aguachile de Filete" at bounding box center [439, 138] width 138 height 11
click at [420, 189] on input at bounding box center [420, 193] width 54 height 11
click at [415, 193] on input at bounding box center [420, 193] width 54 height 11
type input "AGUACHILE"
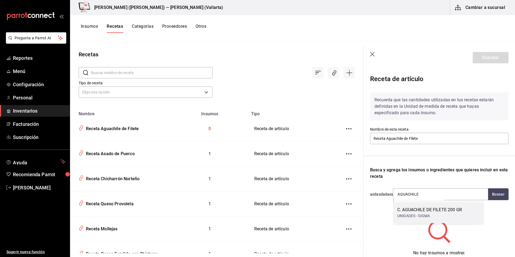
click at [420, 212] on div "C. AGUACHILE DE FILETE 200 GR" at bounding box center [429, 210] width 65 height 6
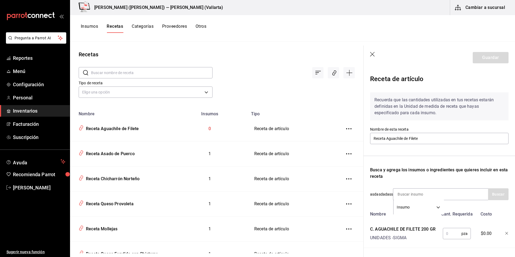
click at [453, 233] on input "text" at bounding box center [452, 233] width 19 height 11
type input "1"
click at [498, 53] on button "Guardar" at bounding box center [491, 57] width 36 height 11
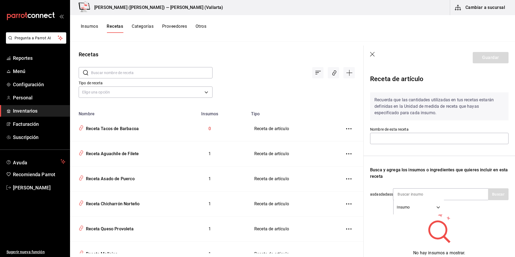
type input "Receta Tacos de Barbacoa"
click at [408, 195] on input at bounding box center [420, 193] width 54 height 11
type input "BARBA"
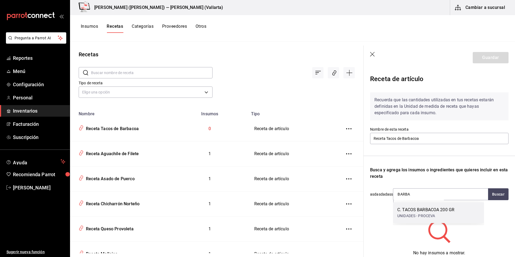
click at [426, 213] on div "UNIDADES - PROCEVA" at bounding box center [425, 216] width 57 height 6
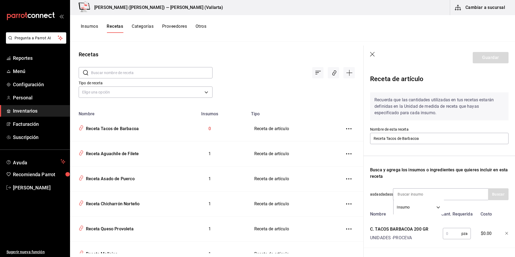
click at [449, 231] on input "text" at bounding box center [452, 233] width 19 height 11
type input "1"
click at [488, 57] on button "Guardar" at bounding box center [491, 57] width 36 height 11
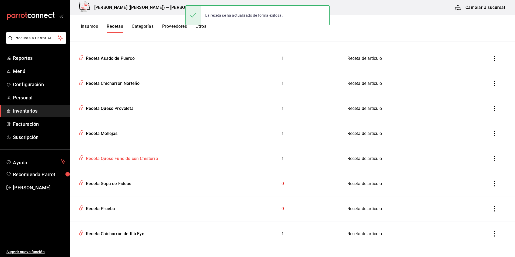
scroll to position [124, 0]
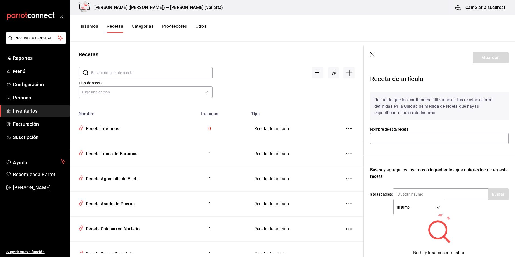
type input "Receta Tuétanos"
click at [418, 190] on input at bounding box center [420, 193] width 54 height 11
click at [410, 193] on input at bounding box center [420, 193] width 54 height 11
type input "TUETA"
click at [496, 196] on button "Buscar" at bounding box center [498, 194] width 20 height 12
